Goal: Contribute content

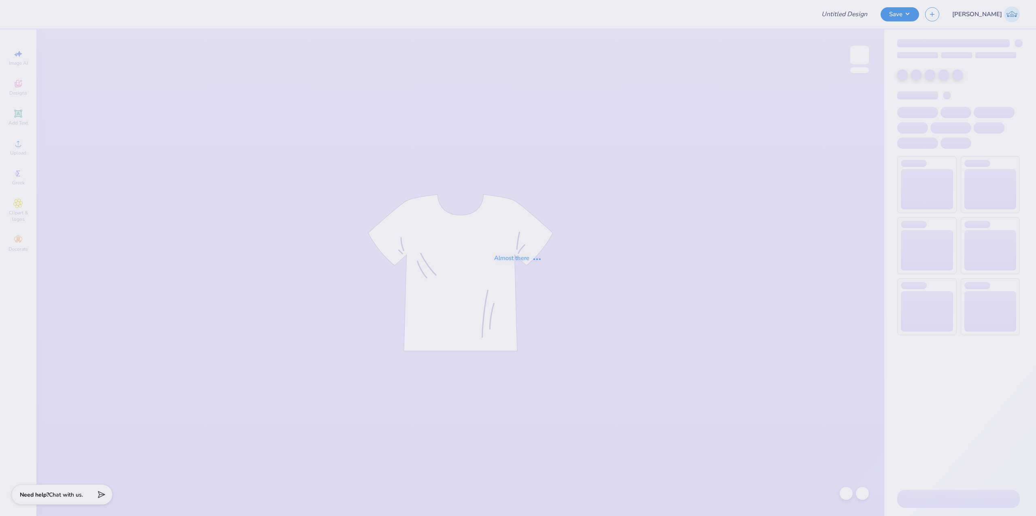
type input "Shirts for Ms Child Life College Of Charleston [DATE]"
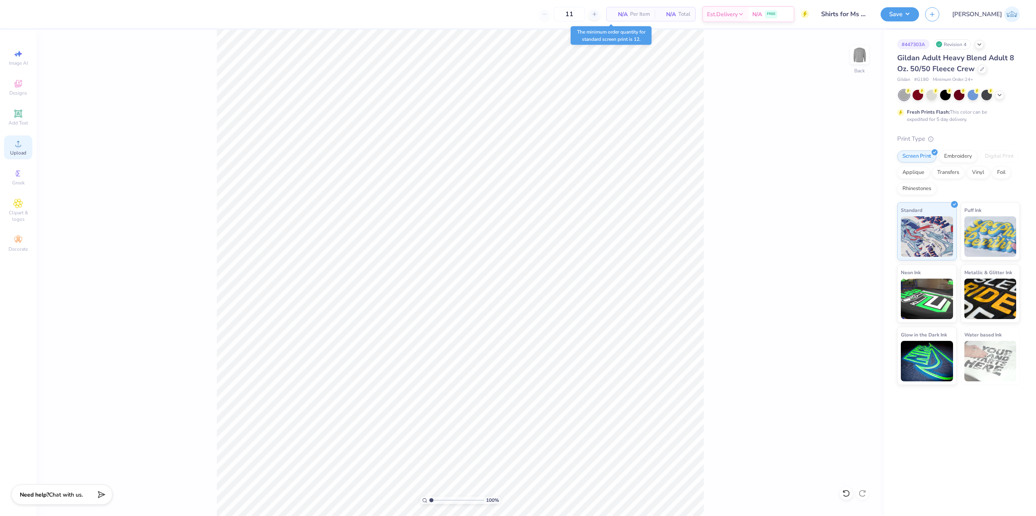
click at [29, 153] on div "Upload" at bounding box center [18, 148] width 28 height 24
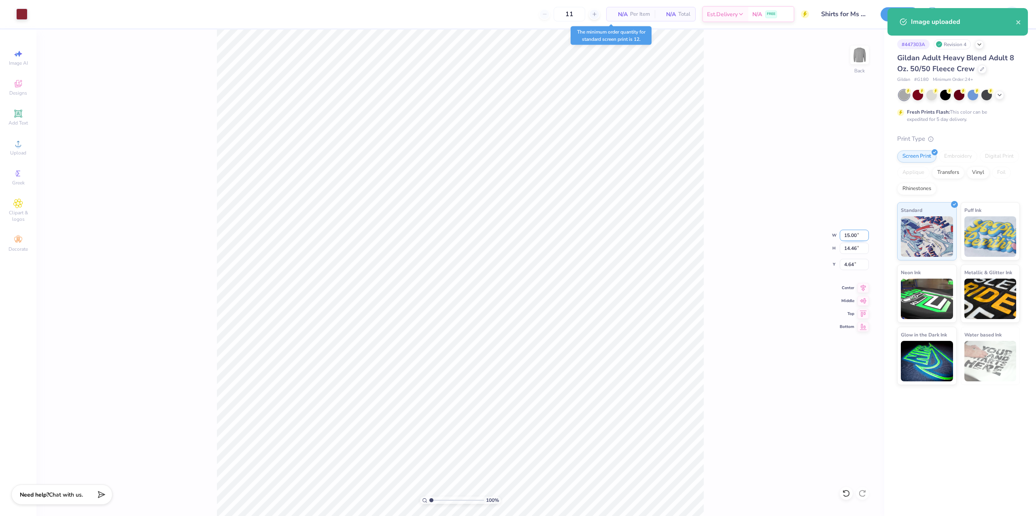
click at [845, 235] on input "15.00" at bounding box center [854, 235] width 29 height 11
type input "8.00"
type input "7.71"
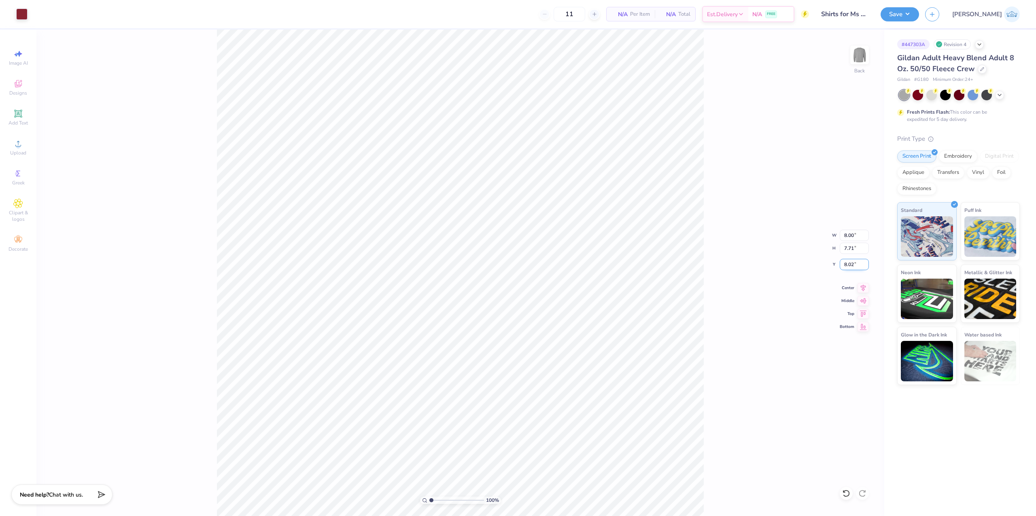
click at [854, 262] on input "8.02" at bounding box center [854, 264] width 29 height 11
type input "3.00"
click at [919, 13] on button "Save" at bounding box center [900, 13] width 38 height 14
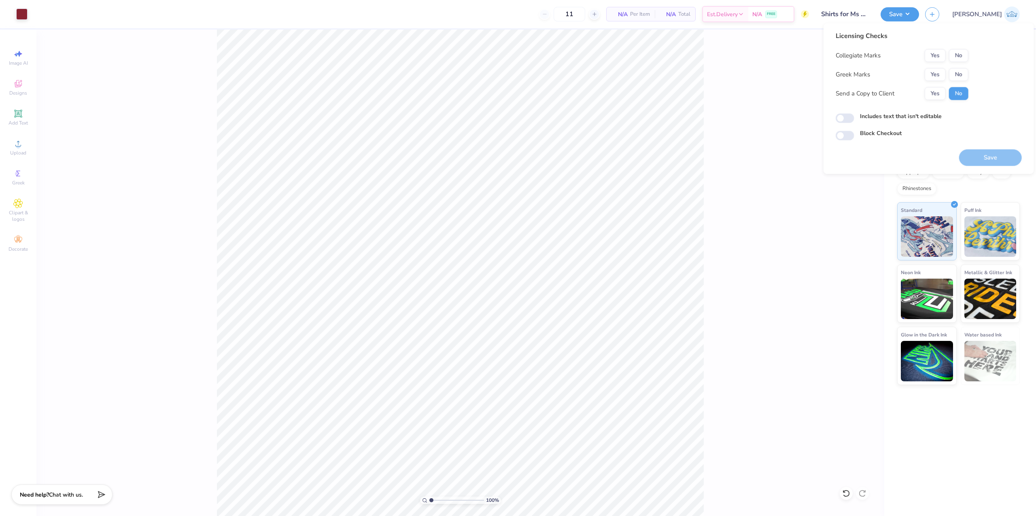
click at [954, 65] on div "Collegiate Marks Yes No Greek Marks Yes No Send a Copy to Client Yes No" at bounding box center [902, 74] width 133 height 51
click at [967, 79] on button "No" at bounding box center [958, 74] width 19 height 13
click at [957, 65] on div "Collegiate Marks Yes No Greek Marks Yes No Send a Copy to Client Yes No" at bounding box center [902, 74] width 133 height 51
click at [957, 60] on button "No" at bounding box center [958, 55] width 19 height 13
click at [936, 102] on div "Licensing Checks Collegiate Marks Yes No Greek Marks Yes No Send a Copy to Clie…" at bounding box center [902, 68] width 133 height 75
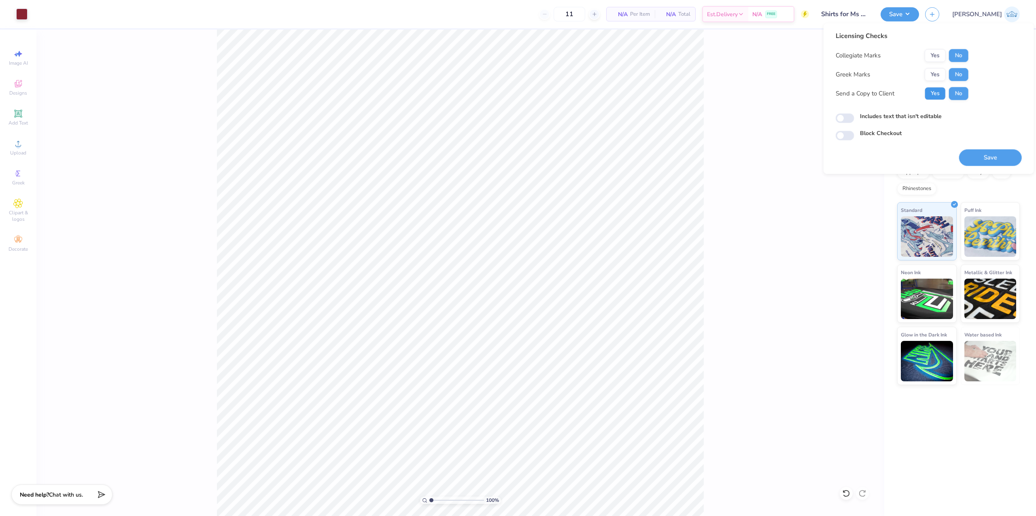
click at [931, 88] on button "Yes" at bounding box center [935, 93] width 21 height 13
click at [844, 120] on input "Includes text that isn't editable" at bounding box center [845, 119] width 19 height 10
checkbox input "true"
click at [967, 161] on button "Save" at bounding box center [990, 157] width 63 height 17
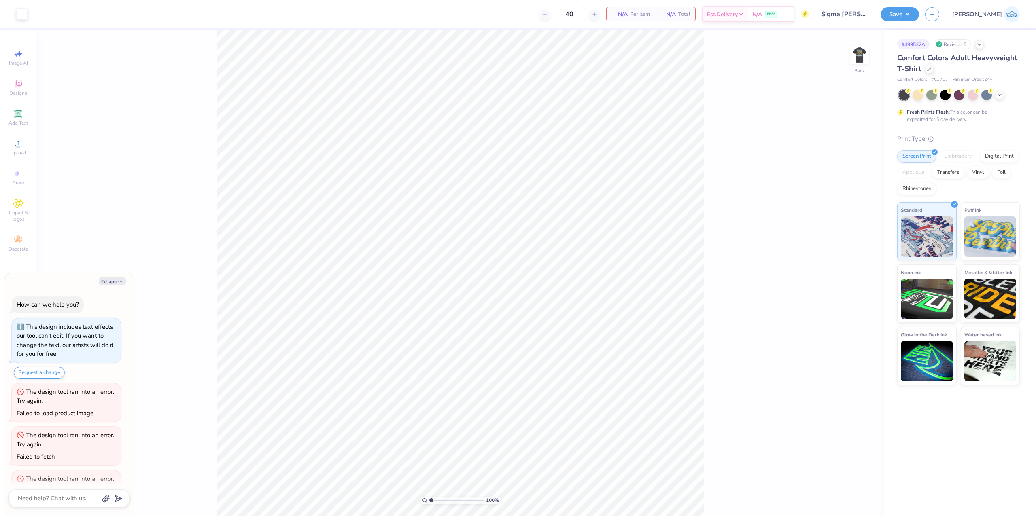
type textarea "x"
